Goal: Task Accomplishment & Management: Manage account settings

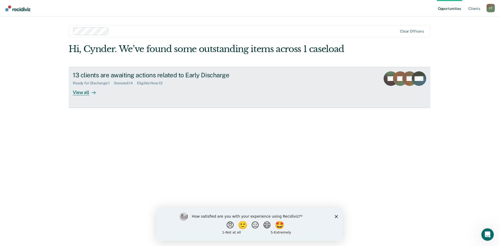
click at [80, 93] on div "View all" at bounding box center [87, 90] width 29 height 10
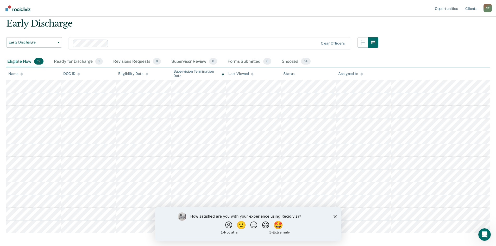
scroll to position [26, 0]
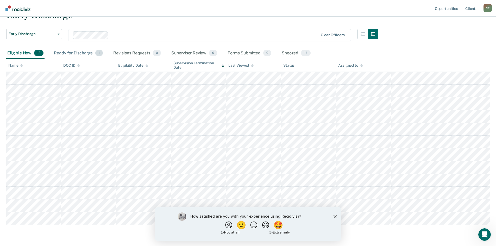
click at [79, 52] on div "Ready for Discharge 1" at bounding box center [78, 53] width 51 height 11
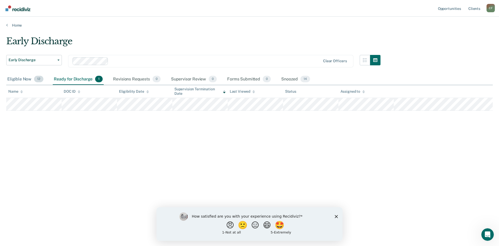
click at [21, 77] on div "Eligible Now 12" at bounding box center [25, 79] width 38 height 11
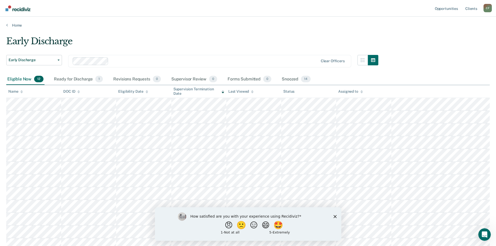
scroll to position [26, 0]
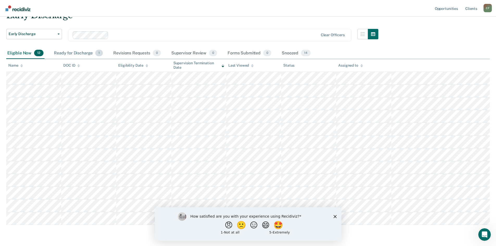
click at [74, 52] on div "Ready for Discharge 1" at bounding box center [78, 53] width 51 height 11
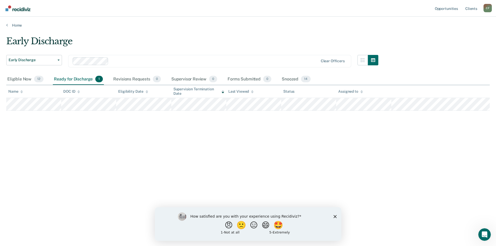
scroll to position [0, 0]
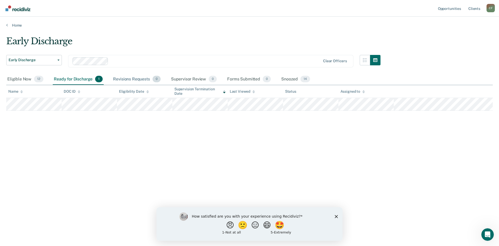
click at [131, 76] on div "Revisions Requests 0" at bounding box center [136, 79] width 49 height 11
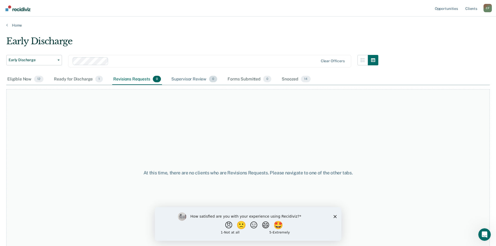
click at [190, 79] on div "Supervisor Review 0" at bounding box center [194, 79] width 48 height 11
click at [239, 76] on div "Forms Submitted 0" at bounding box center [249, 79] width 46 height 11
click at [293, 79] on div "Snoozed 14" at bounding box center [295, 79] width 31 height 11
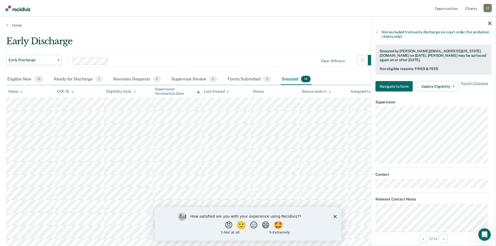
scroll to position [182, 0]
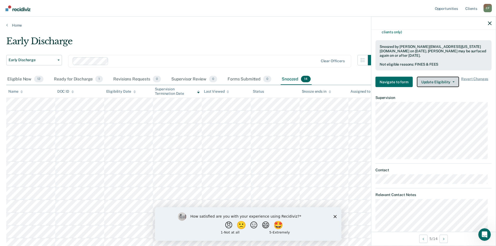
click at [442, 82] on button "Update Eligibility" at bounding box center [437, 82] width 42 height 10
click at [450, 81] on span "button" at bounding box center [452, 81] width 4 height 1
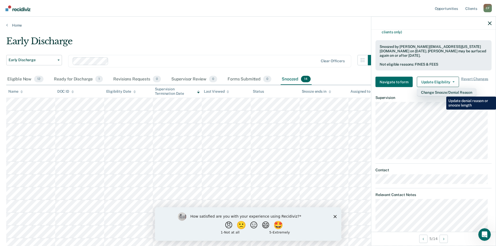
click at [442, 93] on button "Change Snooze/Denial Reason" at bounding box center [446, 92] width 60 height 8
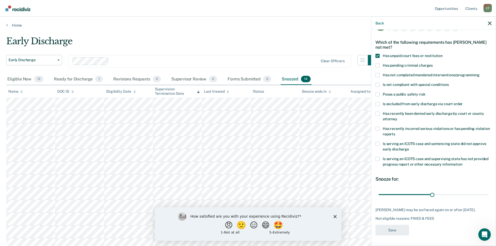
click at [379, 54] on span at bounding box center [377, 56] width 4 height 4
click at [442, 54] on input "Has unpaid court fees or restitution" at bounding box center [442, 54] width 0 height 0
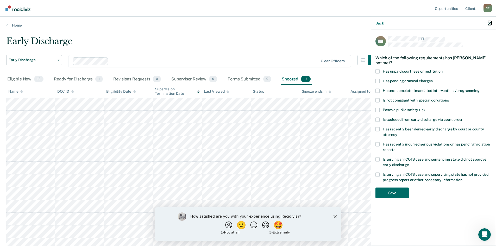
click at [488, 21] on button "button" at bounding box center [489, 23] width 4 height 4
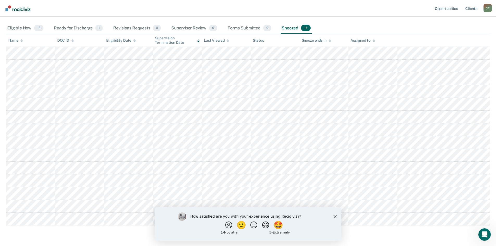
scroll to position [42, 0]
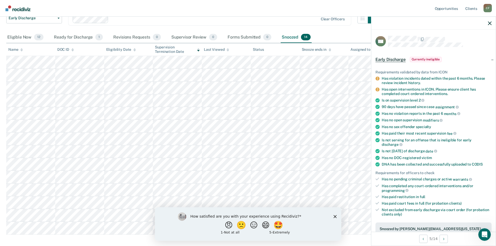
click at [387, 57] on span "Early Discharge" at bounding box center [390, 59] width 30 height 5
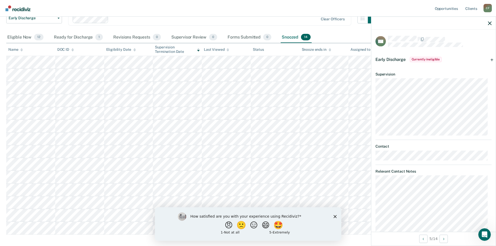
click at [488, 59] on div "Early Discharge Currently ineligible" at bounding box center [433, 59] width 124 height 17
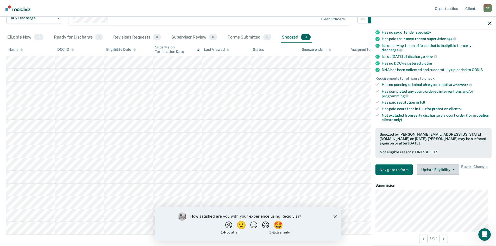
scroll to position [130, 0]
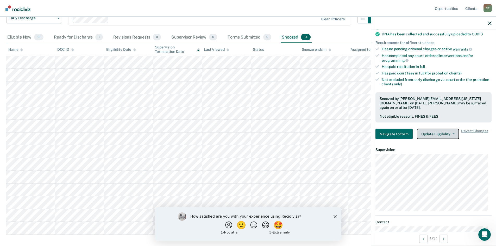
click at [425, 132] on button "Update Eligibility" at bounding box center [437, 134] width 42 height 10
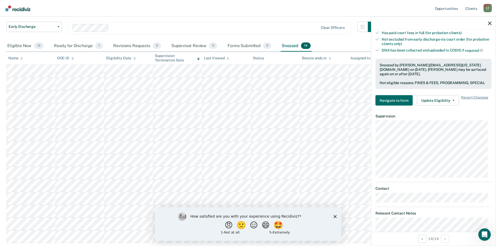
scroll to position [0, 0]
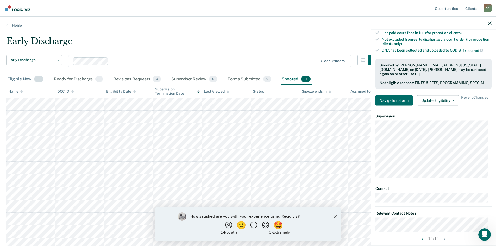
click at [18, 79] on div "Eligible Now 12" at bounding box center [25, 79] width 38 height 11
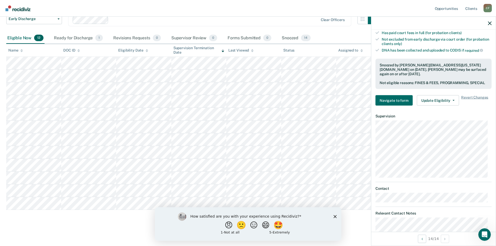
scroll to position [42, 0]
click at [335, 216] on icon "Close survey" at bounding box center [334, 216] width 3 height 3
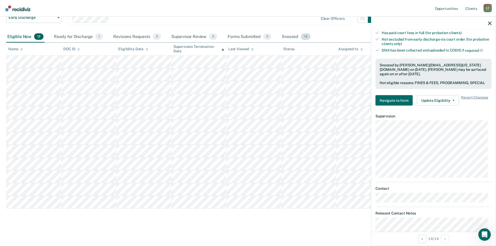
click at [287, 35] on div "Snoozed 14" at bounding box center [295, 36] width 31 height 11
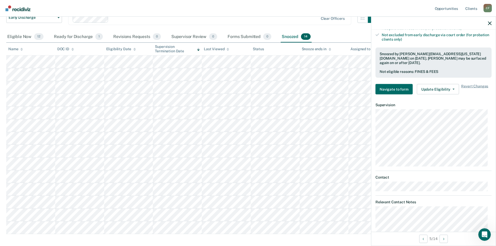
scroll to position [170, 0]
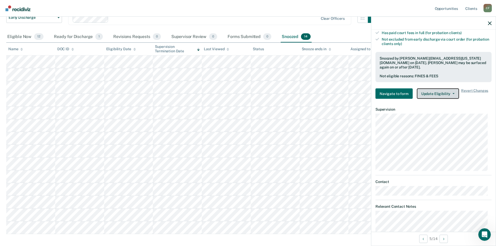
click at [442, 91] on button "Update Eligibility" at bounding box center [437, 93] width 42 height 10
click at [474, 91] on span "Revert Changes" at bounding box center [474, 93] width 27 height 10
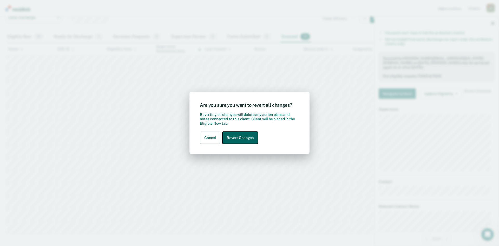
click at [242, 137] on button "Revert Changes" at bounding box center [240, 138] width 35 height 12
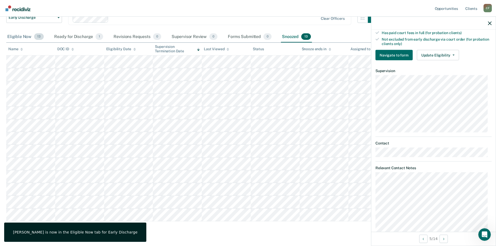
click at [21, 35] on div "Eligible Now 13" at bounding box center [25, 36] width 38 height 11
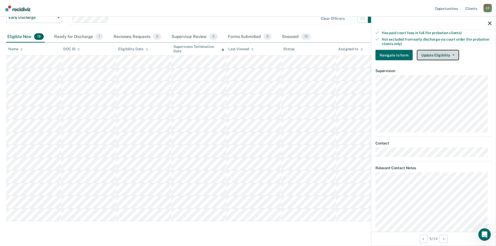
click at [441, 56] on button "Update Eligibility" at bounding box center [437, 55] width 42 height 10
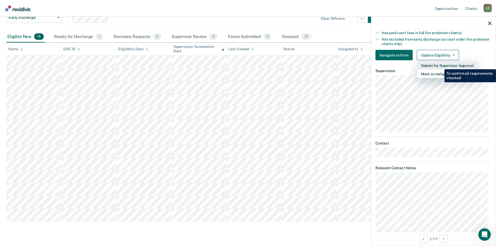
click at [440, 65] on button "Submit for Supervisor Approval" at bounding box center [446, 65] width 61 height 8
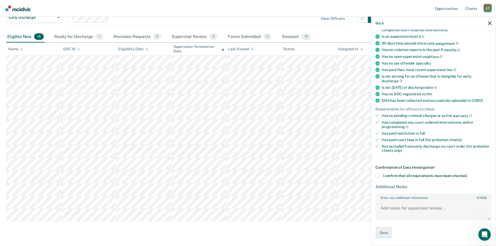
scroll to position [63, 0]
click at [377, 177] on span at bounding box center [377, 176] width 4 height 4
click at [467, 174] on input "I confirm that all requirements have been checked." at bounding box center [467, 174] width 0 height 0
click at [381, 231] on button "Save" at bounding box center [383, 233] width 16 height 12
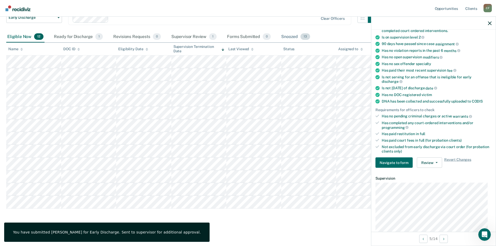
click at [285, 34] on div "Snoozed 13" at bounding box center [295, 36] width 31 height 11
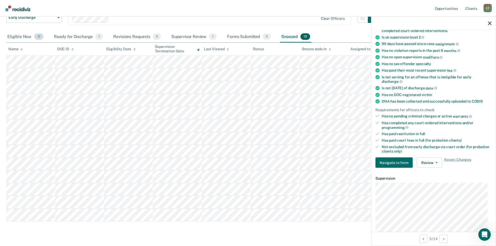
click at [20, 37] on div "Eligible Now 12" at bounding box center [25, 36] width 38 height 11
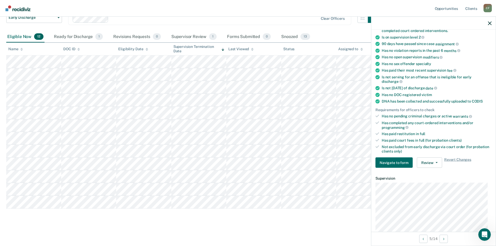
click at [491, 24] on div at bounding box center [433, 23] width 124 height 13
click at [490, 23] on icon "button" at bounding box center [489, 23] width 4 height 4
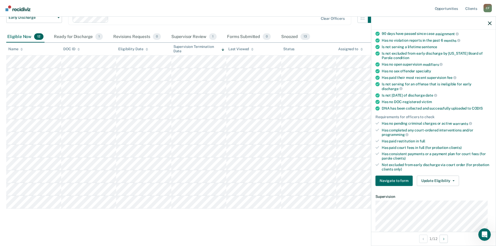
scroll to position [104, 0]
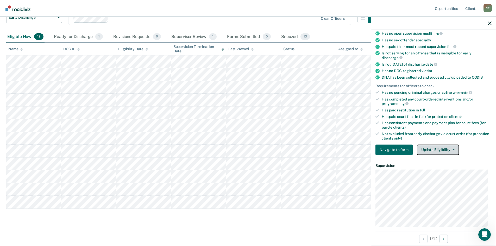
click at [449, 150] on button "Update Eligibility" at bounding box center [437, 149] width 42 height 10
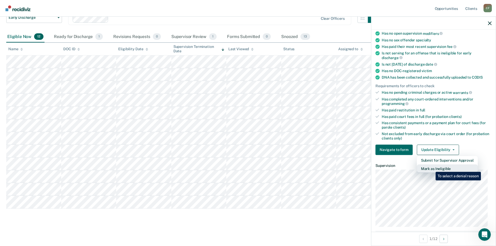
click at [431, 168] on button "Mark as Ineligible" at bounding box center [446, 168] width 61 height 8
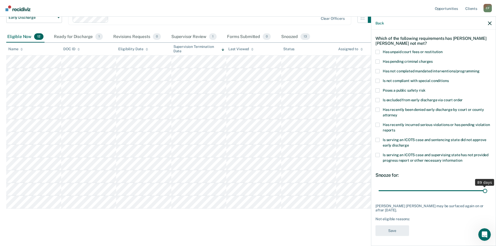
drag, startPoint x: 413, startPoint y: 190, endPoint x: 480, endPoint y: 188, distance: 67.4
click at [480, 188] on input "range" at bounding box center [433, 190] width 110 height 9
drag, startPoint x: 481, startPoint y: 190, endPoint x: 496, endPoint y: 187, distance: 15.1
type input "90"
click at [488, 187] on input "range" at bounding box center [433, 190] width 110 height 9
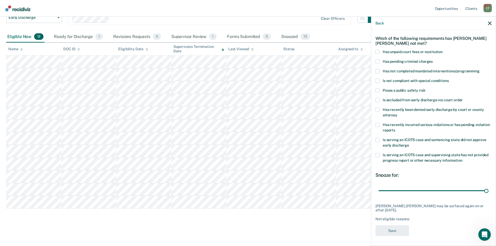
click at [376, 52] on span at bounding box center [377, 52] width 4 height 4
click at [442, 50] on input "Has unpaid court fees or restitution" at bounding box center [442, 50] width 0 height 0
click at [395, 229] on button "Save" at bounding box center [392, 230] width 34 height 11
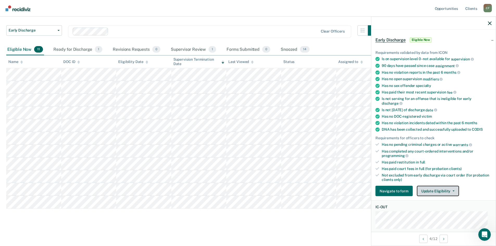
click at [447, 189] on button "Update Eligibility" at bounding box center [437, 191] width 42 height 10
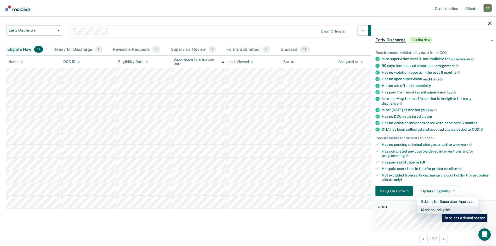
click at [438, 210] on button "Mark as Ineligible" at bounding box center [446, 209] width 61 height 8
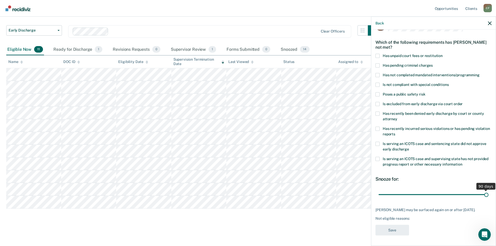
drag, startPoint x: 413, startPoint y: 191, endPoint x: 494, endPoint y: 191, distance: 80.6
type input "90"
click at [488, 191] on input "range" at bounding box center [433, 194] width 110 height 9
click at [377, 63] on span at bounding box center [377, 65] width 4 height 4
click at [432, 63] on input "Has pending criminal charges" at bounding box center [432, 63] width 0 height 0
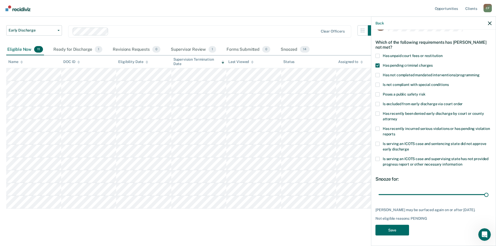
click at [377, 82] on span at bounding box center [377, 84] width 4 height 4
click at [448, 82] on input "Is not compliant with special conditions" at bounding box center [448, 82] width 0 height 0
click at [398, 229] on button "Save" at bounding box center [392, 229] width 34 height 11
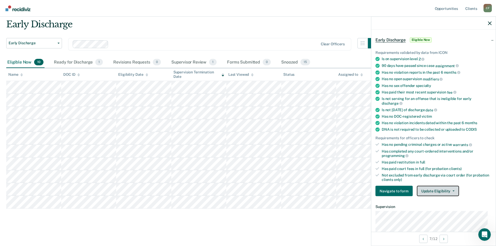
click at [446, 189] on button "Update Eligibility" at bounding box center [437, 191] width 42 height 10
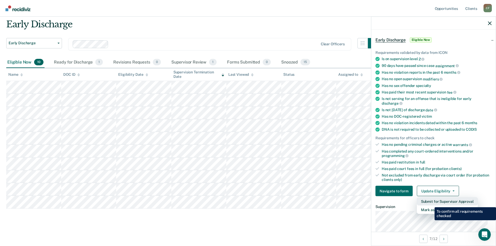
click at [430, 203] on button "Submit for Supervisor Approval" at bounding box center [446, 201] width 61 height 8
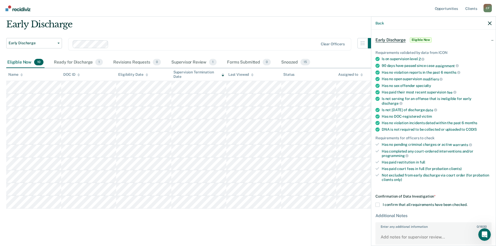
click at [379, 204] on label "I confirm that all requirements have been checked." at bounding box center [433, 205] width 116 height 4
click at [467, 203] on input "I confirm that all requirements have been checked." at bounding box center [467, 203] width 0 height 0
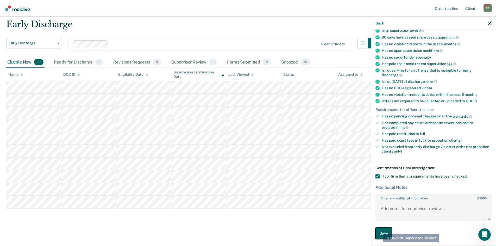
click at [379, 230] on button "Save" at bounding box center [383, 233] width 16 height 12
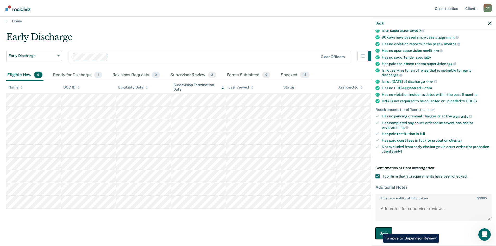
scroll to position [4, 0]
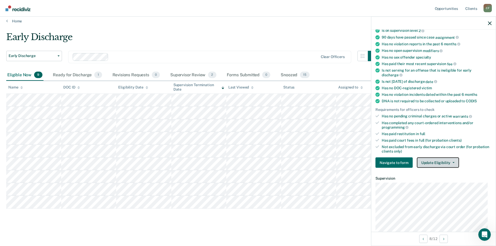
click at [447, 160] on button "Update Eligibility" at bounding box center [437, 162] width 42 height 10
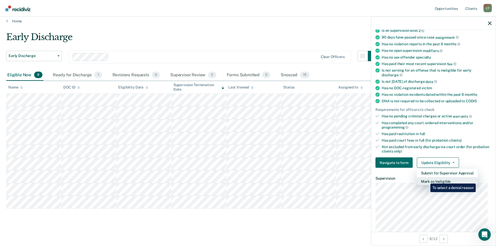
click at [426, 179] on button "Mark as Ineligible" at bounding box center [446, 181] width 61 height 8
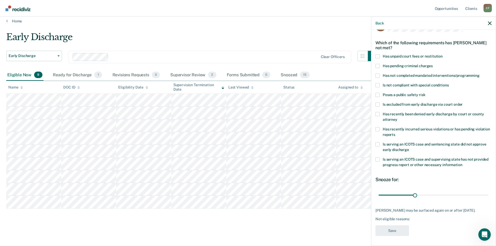
click at [380, 75] on label "Has not completed mandated interventions/programming" at bounding box center [433, 75] width 116 height 5
click at [479, 73] on input "Has not completed mandated interventions/programming" at bounding box center [479, 73] width 0 height 0
click at [394, 230] on button "Save" at bounding box center [392, 230] width 34 height 11
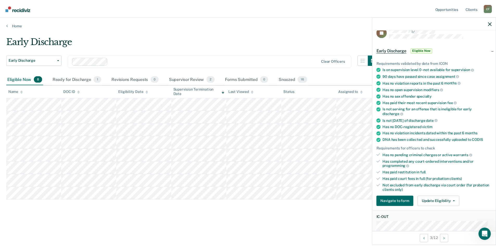
scroll to position [0, 0]
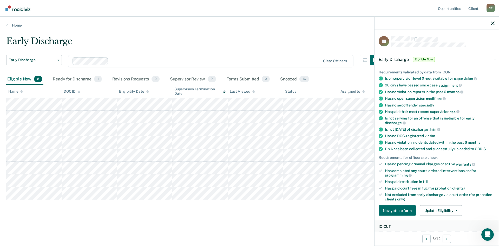
click at [172, 227] on main "Early Discharge Early Discharge Early Discharge Clear officers Eligible Now 8 R…" at bounding box center [249, 136] width 499 height 217
click at [492, 22] on icon "button" at bounding box center [493, 23] width 4 height 4
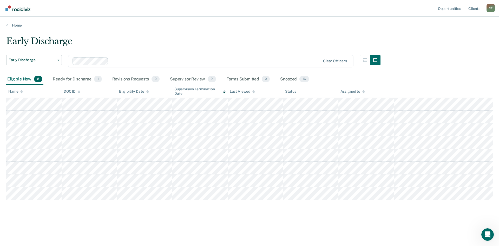
click at [91, 209] on div "Early Discharge Early Discharge Early Discharge Clear officers Eligible Now 8 R…" at bounding box center [249, 130] width 487 height 188
click at [281, 79] on div "Snoozed 16" at bounding box center [294, 79] width 31 height 11
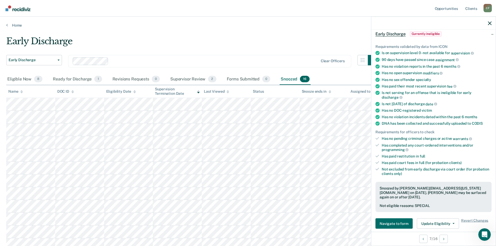
scroll to position [52, 0]
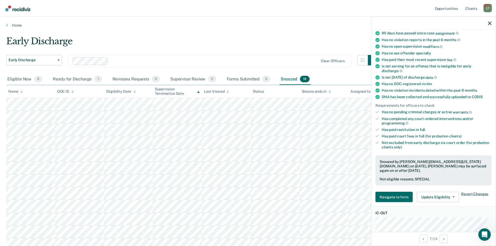
click at [470, 192] on span "Revert Changes" at bounding box center [474, 197] width 27 height 10
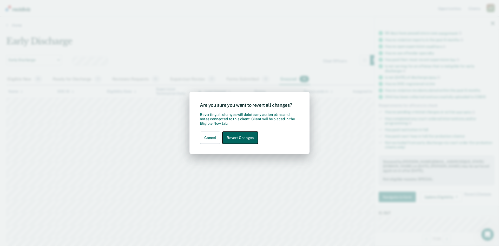
click at [248, 139] on button "Revert Changes" at bounding box center [240, 138] width 35 height 12
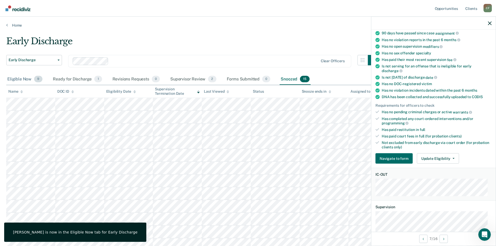
click at [21, 78] on div "Eligible Now 9" at bounding box center [24, 79] width 37 height 11
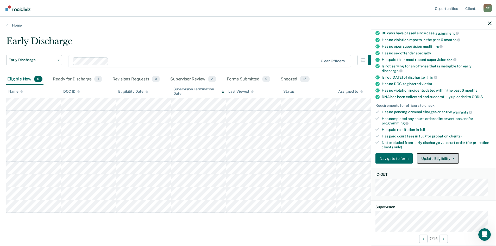
click at [438, 158] on button "Update Eligibility" at bounding box center [437, 158] width 42 height 10
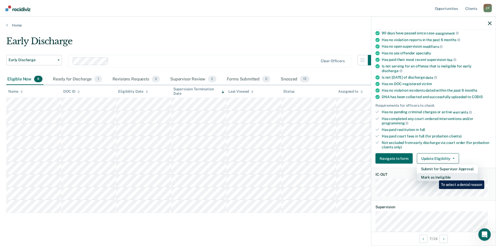
click at [435, 176] on button "Mark as Ineligible" at bounding box center [446, 177] width 61 height 8
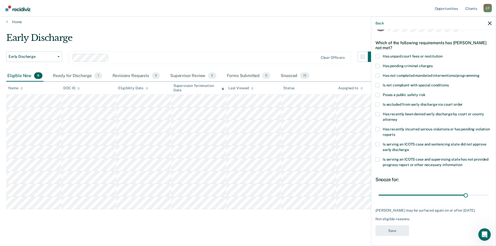
scroll to position [4, 0]
click at [490, 23] on icon "button" at bounding box center [489, 23] width 4 height 4
